Goal: Task Accomplishment & Management: Use online tool/utility

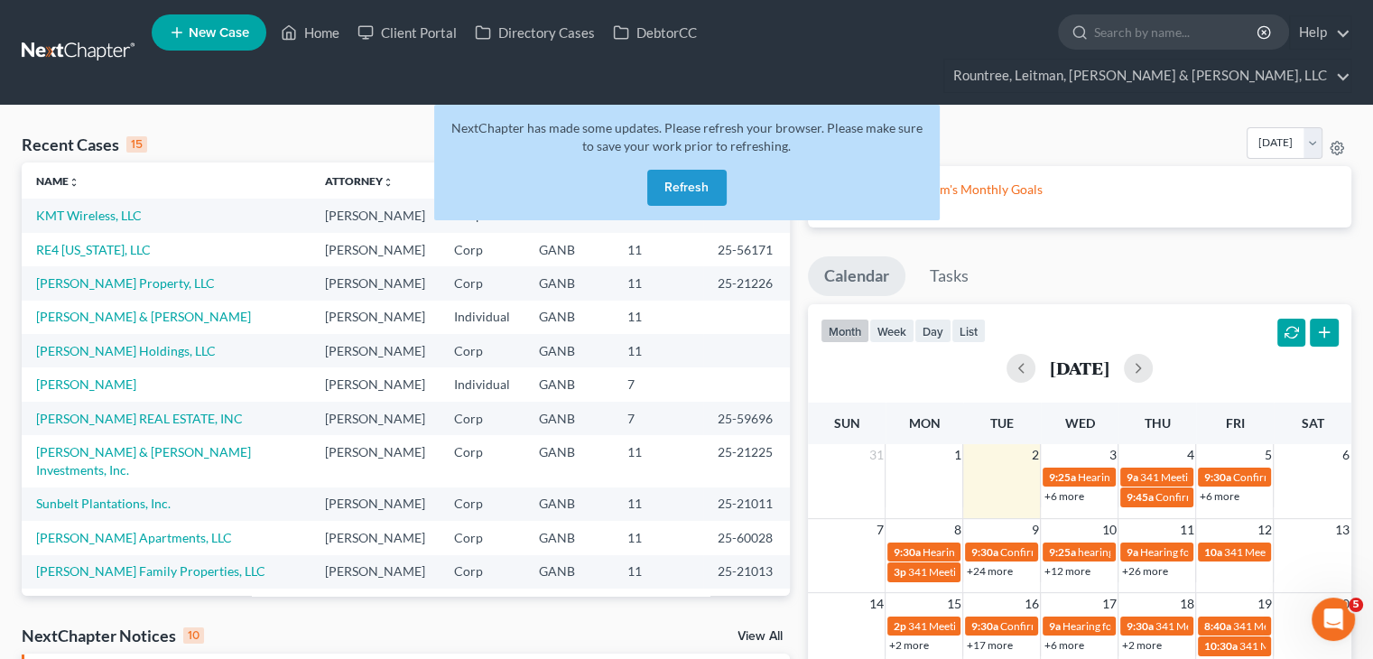
click at [700, 170] on button "Refresh" at bounding box center [686, 188] width 79 height 36
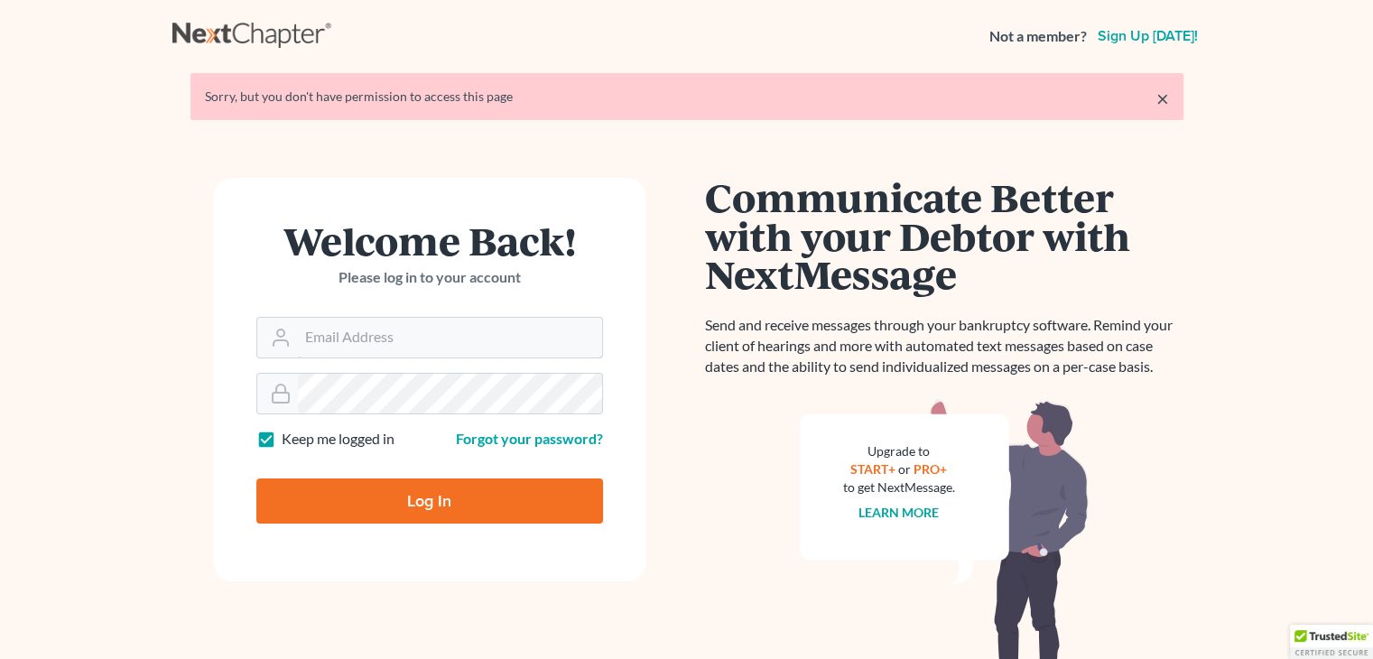
type input "echilders@rlkglaw.com"
click at [401, 496] on input "Log In" at bounding box center [429, 500] width 347 height 45
type input "Thinking..."
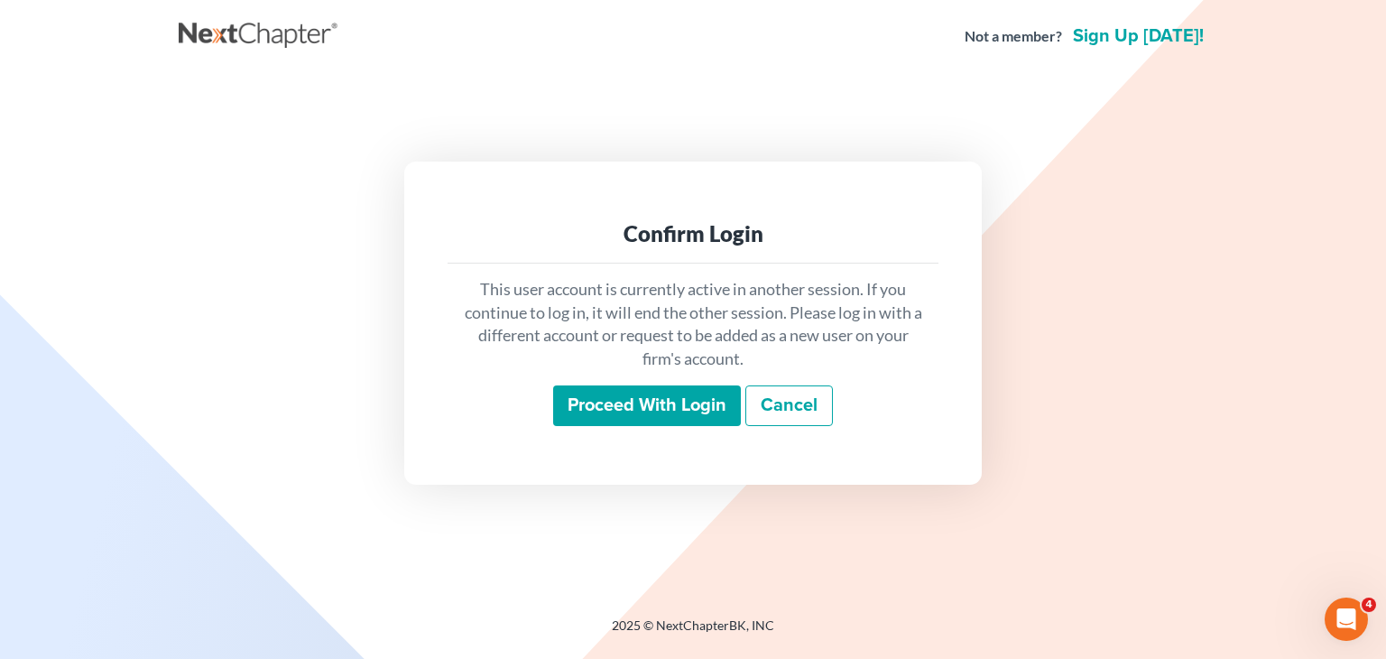
click at [716, 385] on input "Proceed with login" at bounding box center [647, 406] width 188 height 42
